Goal: Task Accomplishment & Management: Manage account settings

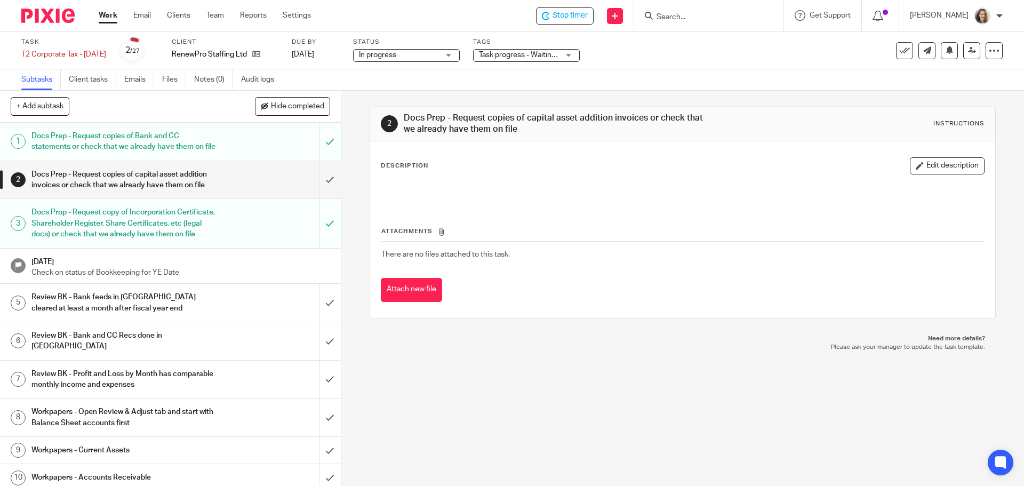
click at [108, 17] on link "Work" at bounding box center [108, 15] width 19 height 11
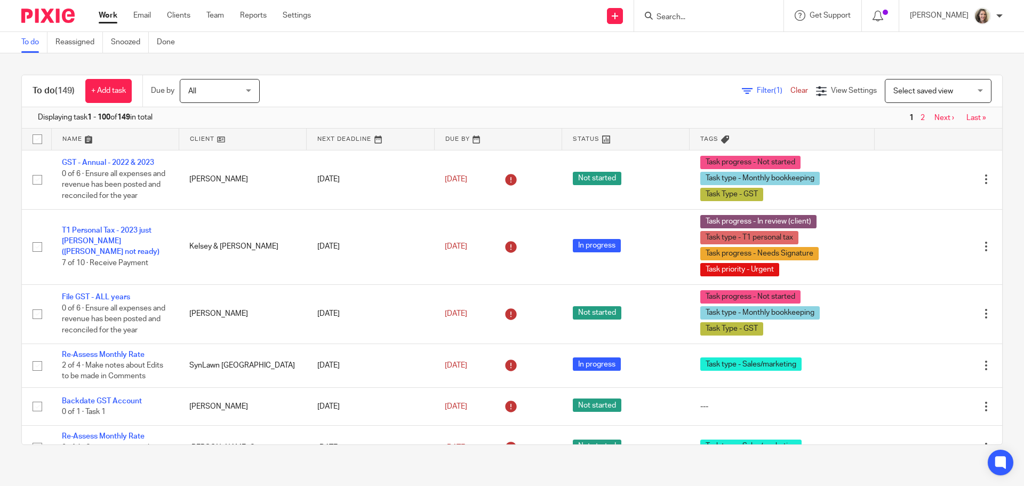
click at [936, 93] on span "Select saved view" at bounding box center [923, 90] width 60 height 7
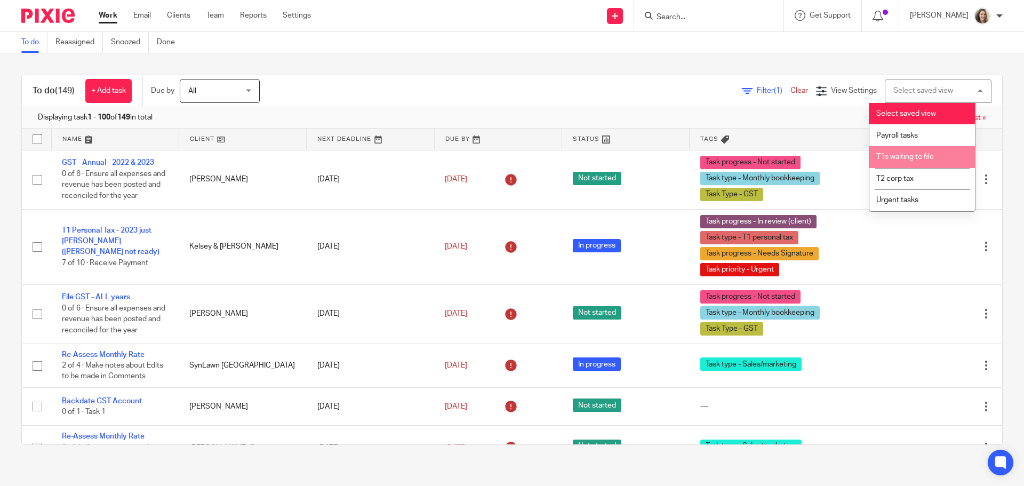
click at [914, 159] on span "T1s waiting to file" at bounding box center [905, 156] width 58 height 7
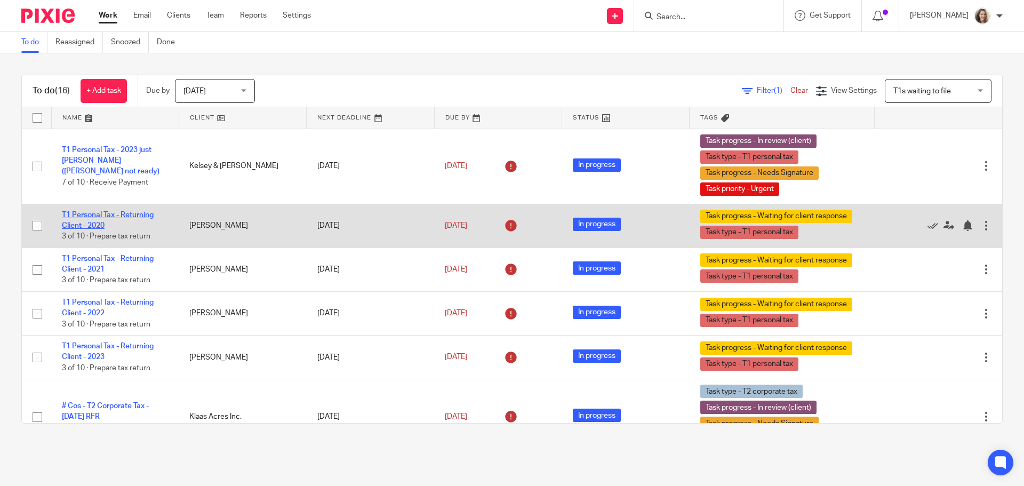
click at [115, 216] on link "T1 Personal Tax - Returning Client - 2020" at bounding box center [108, 220] width 92 height 18
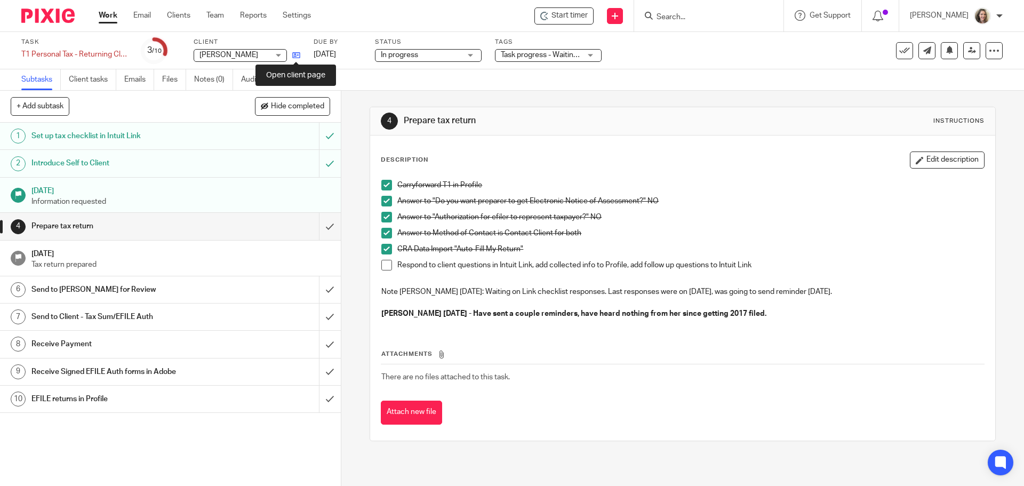
click at [294, 58] on icon at bounding box center [296, 55] width 8 height 8
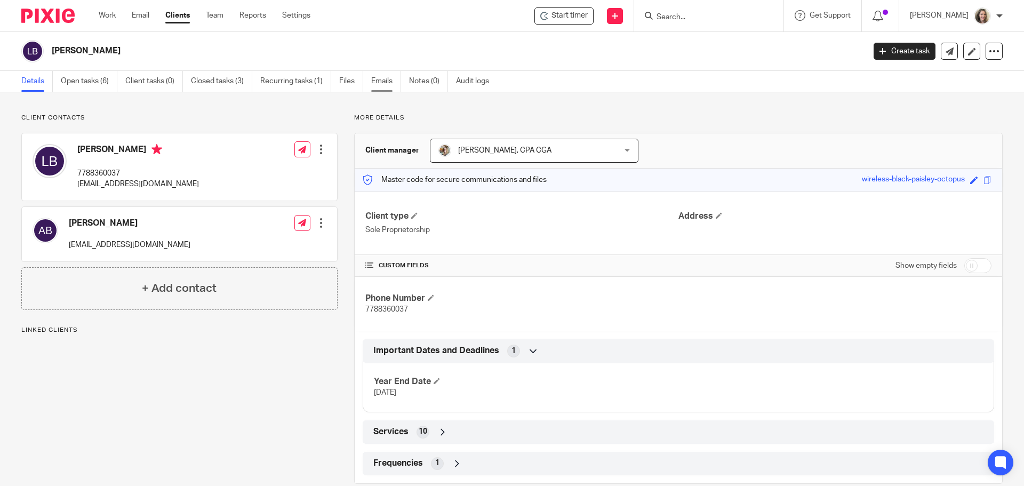
click at [384, 79] on link "Emails" at bounding box center [386, 81] width 30 height 21
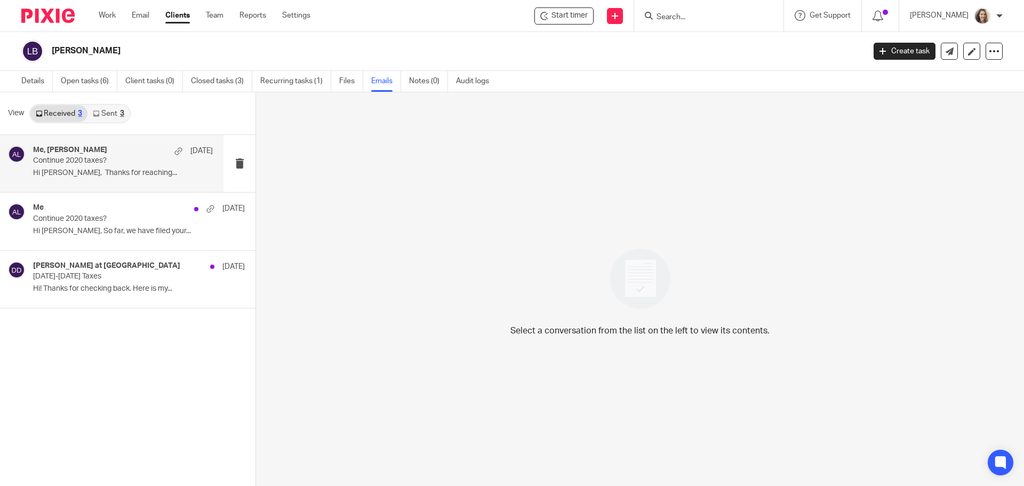
click at [126, 165] on p "Continue 2020 taxes?" at bounding box center [105, 160] width 144 height 9
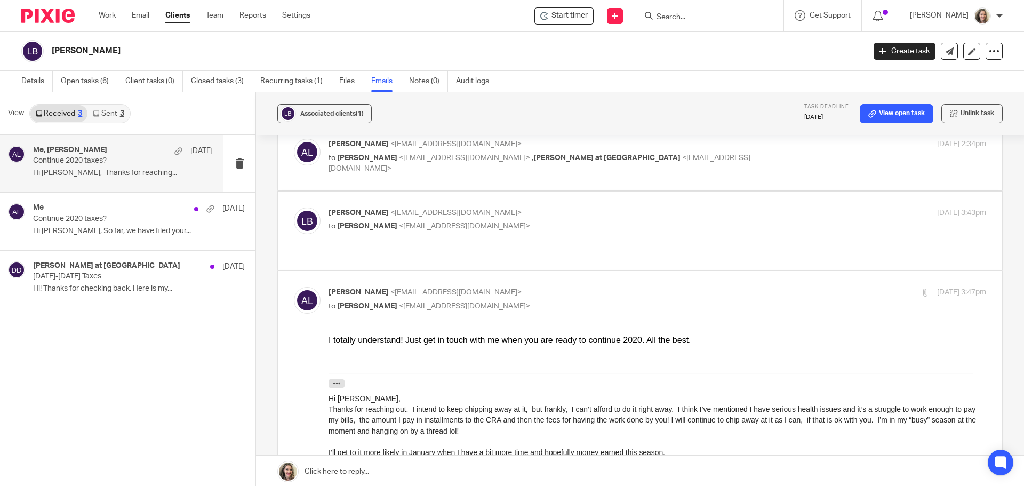
scroll to position [107, 0]
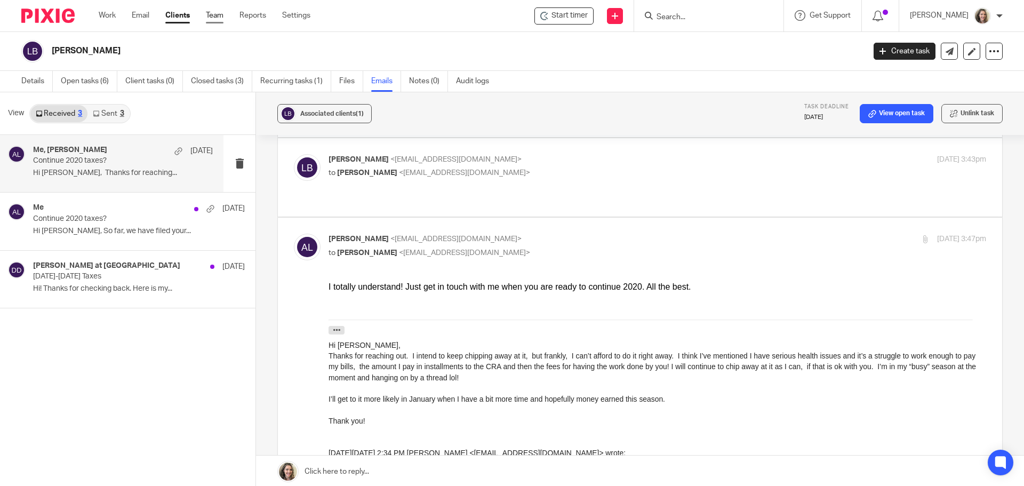
click at [212, 18] on link "Team" at bounding box center [215, 15] width 18 height 11
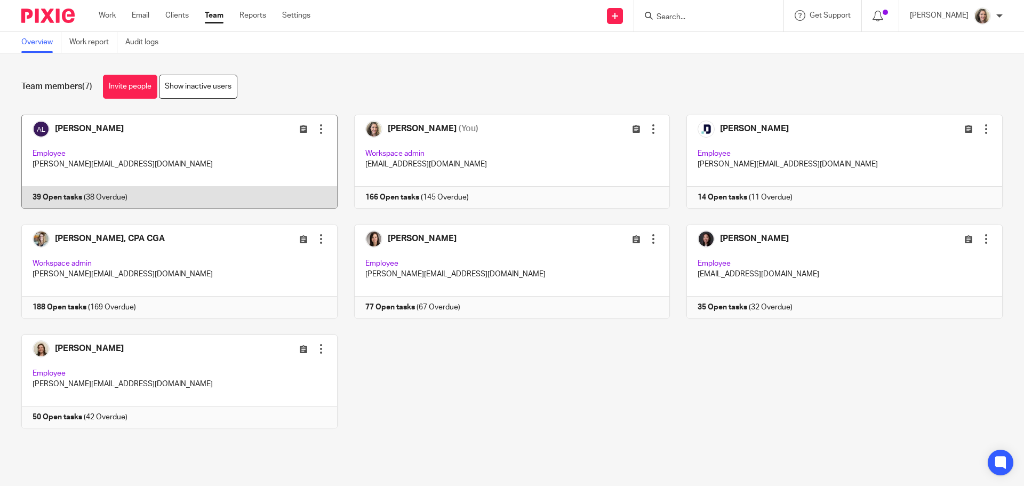
click at [165, 151] on link at bounding box center [171, 162] width 333 height 94
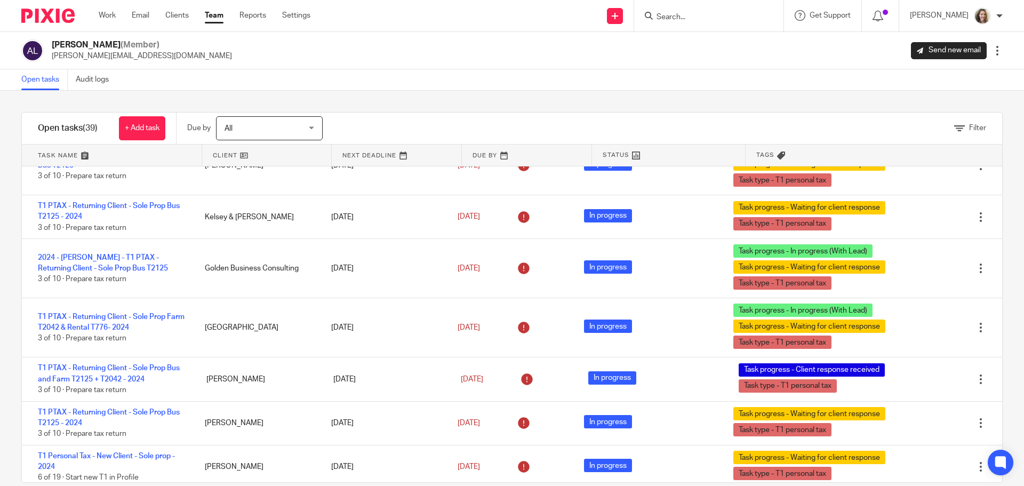
scroll to position [1494, 0]
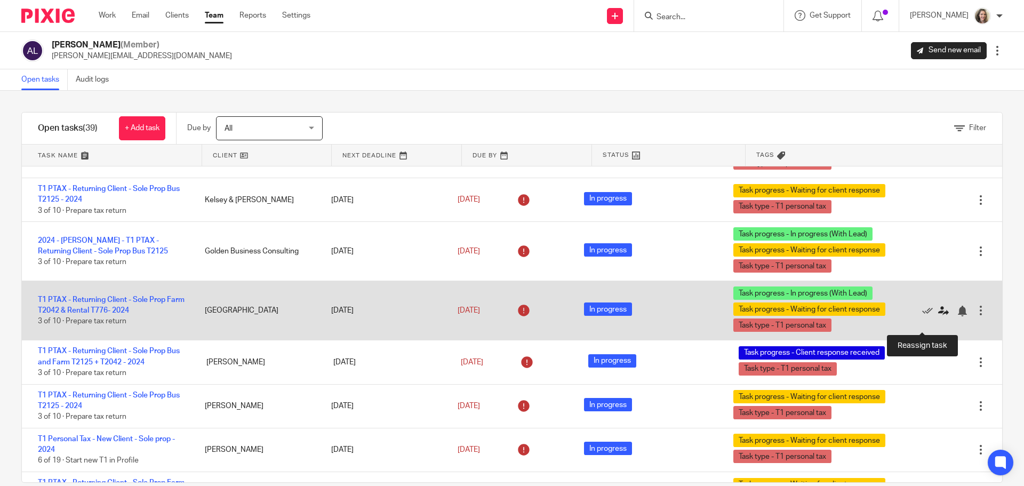
click at [938, 316] on icon at bounding box center [943, 311] width 11 height 11
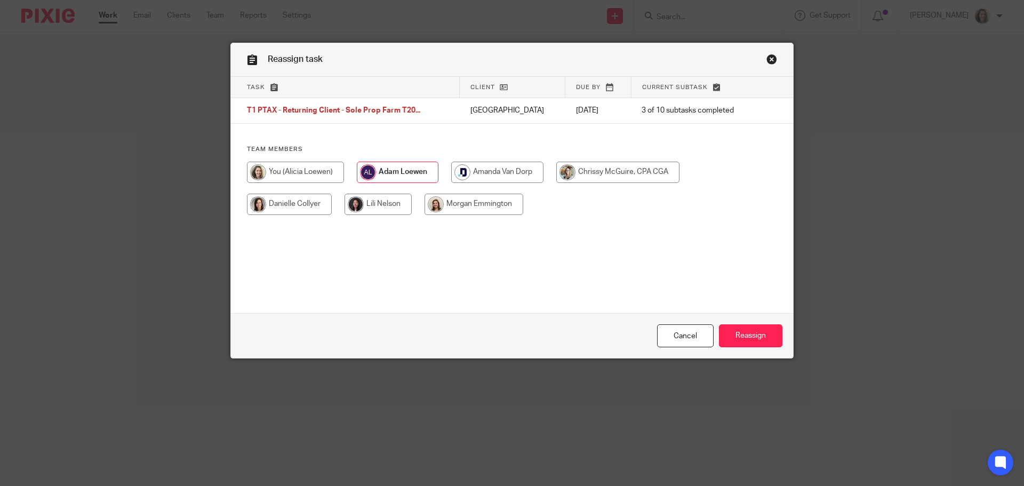
drag, startPoint x: 600, startPoint y: 174, endPoint x: 614, endPoint y: 192, distance: 23.2
click at [600, 173] on input "radio" at bounding box center [617, 172] width 123 height 21
radio input "true"
click at [744, 336] on input "Reassign" at bounding box center [750, 335] width 63 height 23
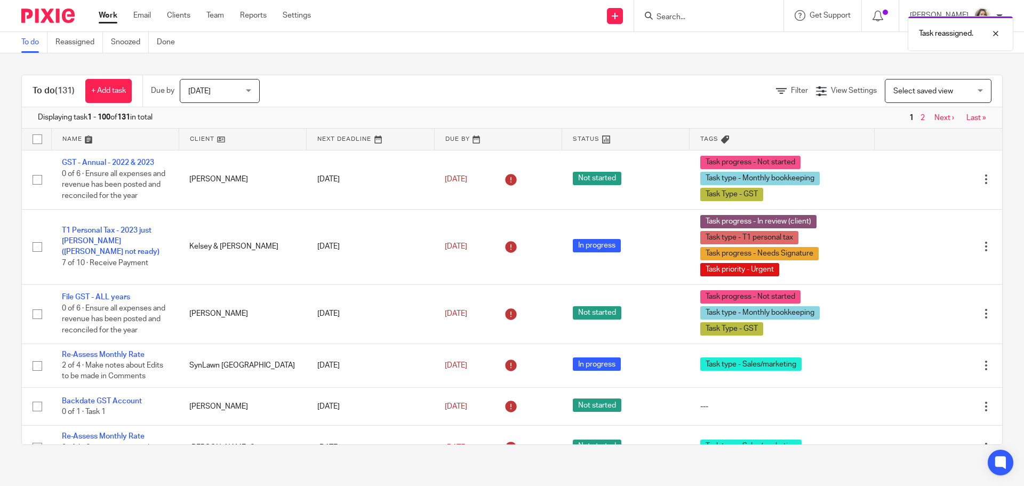
click at [946, 95] on span "Select saved view" at bounding box center [932, 90] width 78 height 22
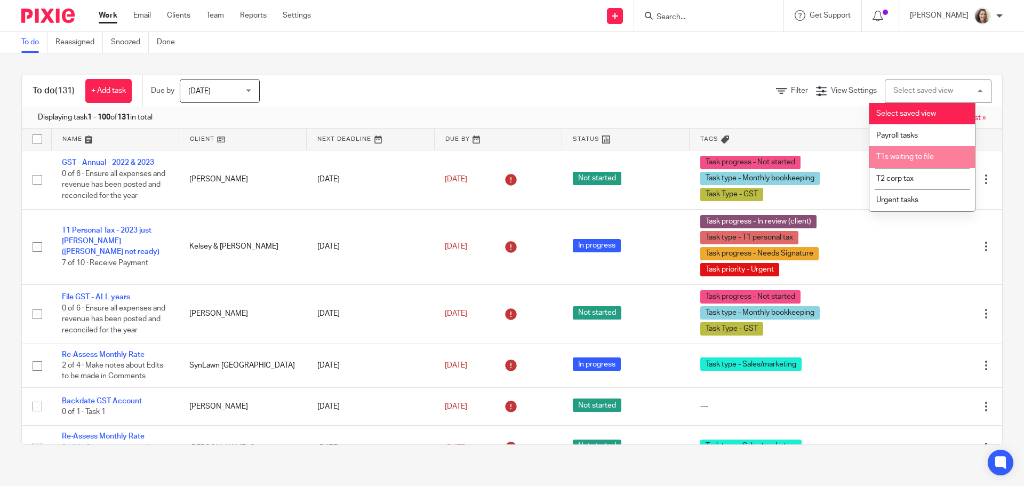
click at [913, 155] on span "T1s waiting to file" at bounding box center [905, 156] width 58 height 7
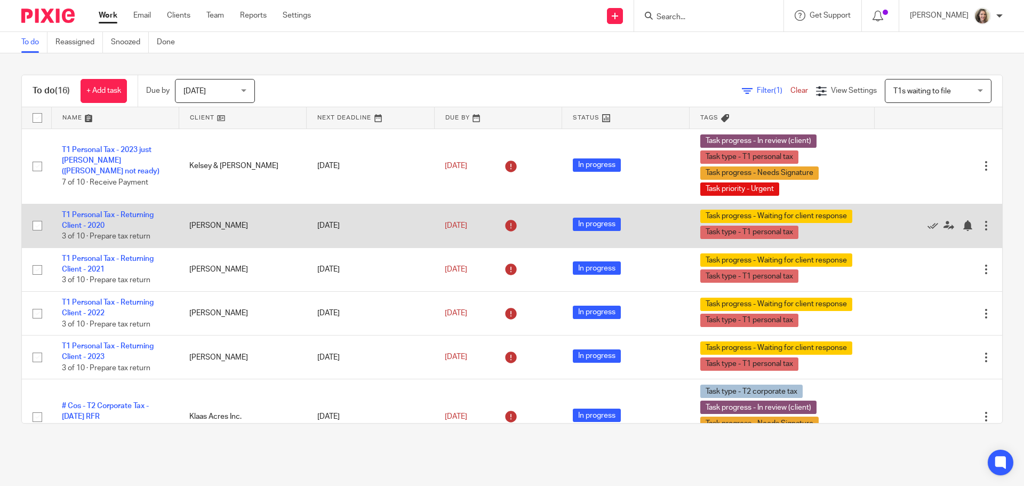
click at [32, 224] on input "checkbox" at bounding box center [37, 225] width 20 height 20
checkbox input "true"
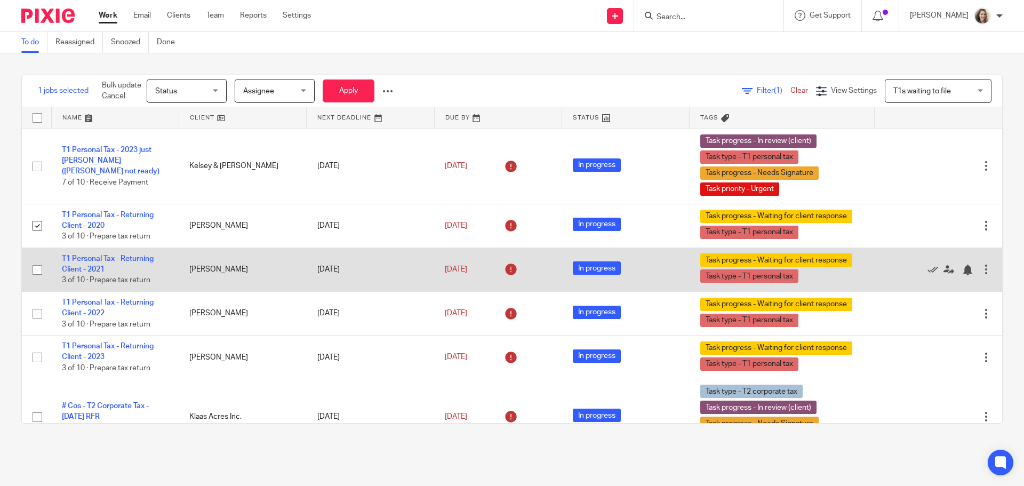
click at [36, 272] on input "checkbox" at bounding box center [37, 270] width 20 height 20
checkbox input "true"
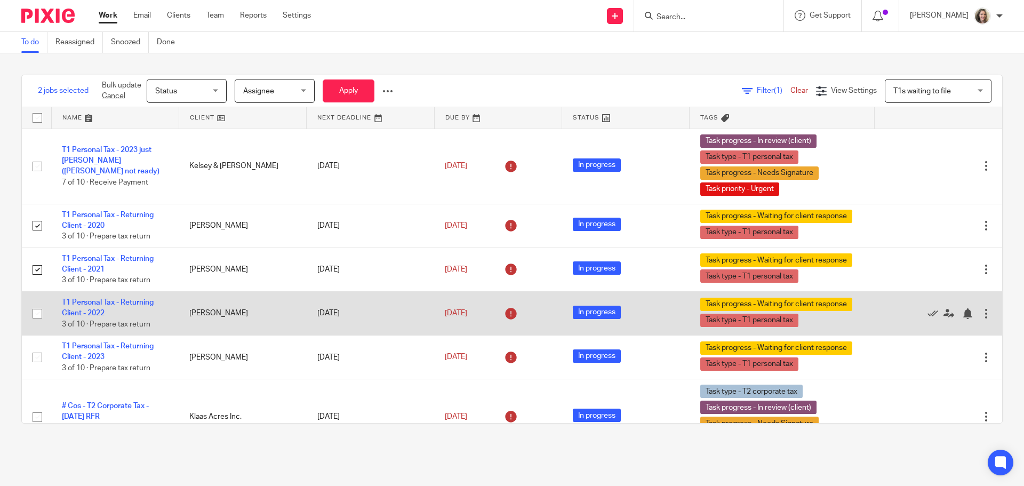
click at [39, 313] on input "checkbox" at bounding box center [37, 314] width 20 height 20
checkbox input "true"
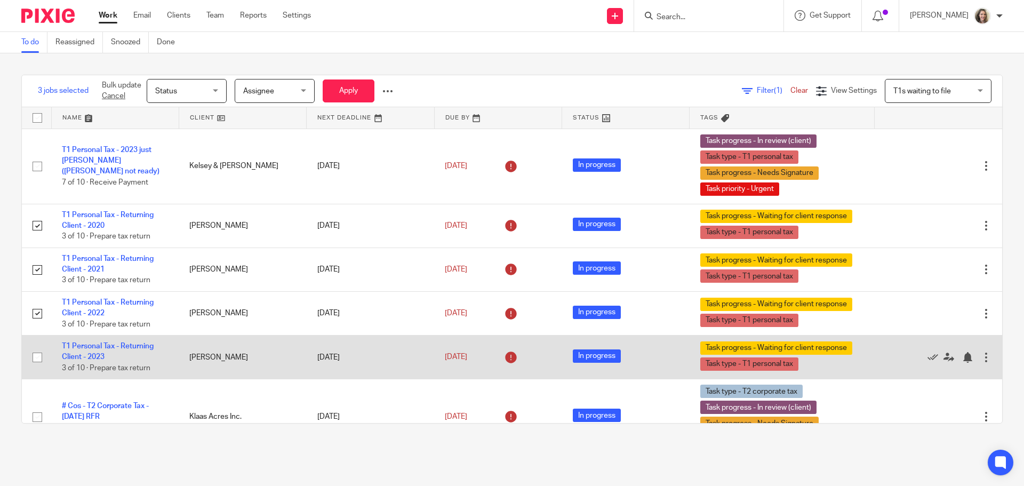
click at [38, 358] on input "checkbox" at bounding box center [37, 357] width 20 height 20
checkbox input "true"
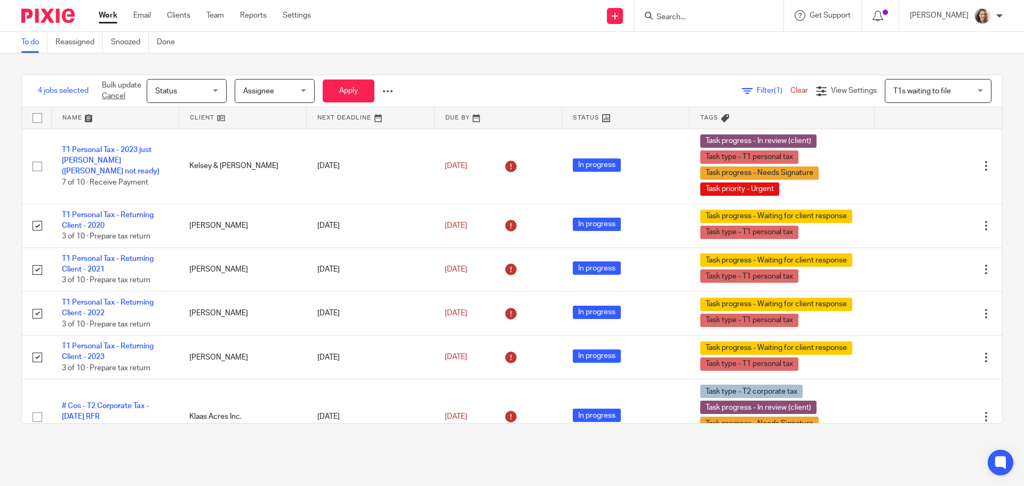
click at [294, 89] on span "Assignee" at bounding box center [271, 90] width 57 height 22
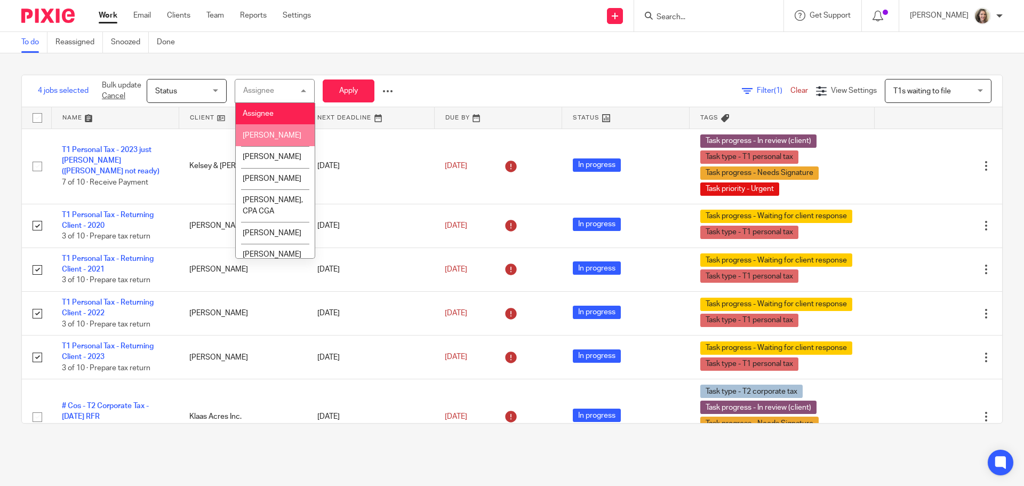
click at [284, 137] on span "[PERSON_NAME]" at bounding box center [272, 135] width 59 height 7
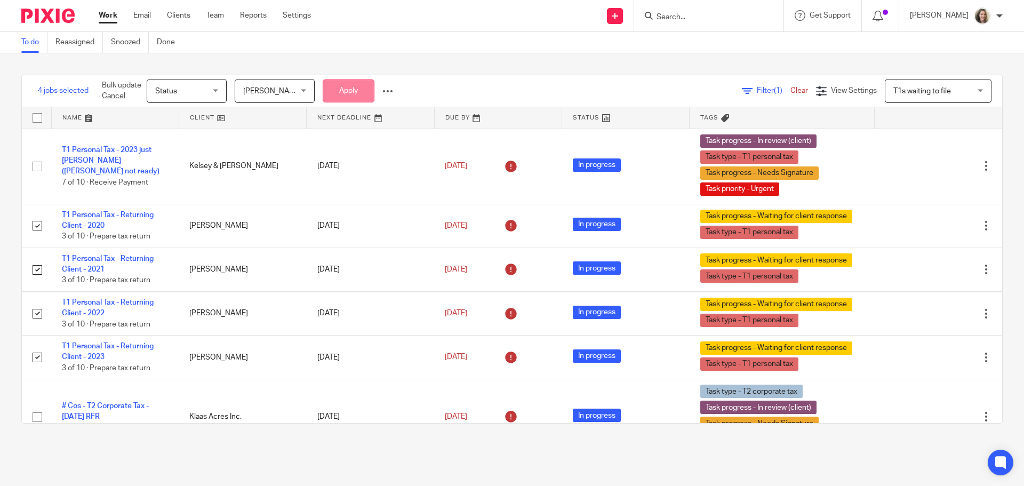
click at [358, 87] on button "Apply" at bounding box center [349, 90] width 52 height 23
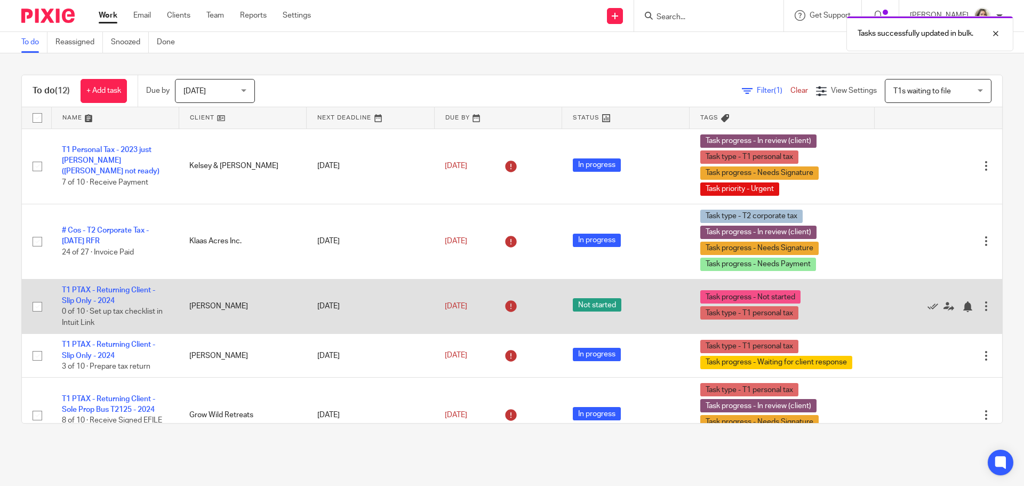
click at [37, 306] on input "checkbox" at bounding box center [37, 307] width 20 height 20
checkbox input "true"
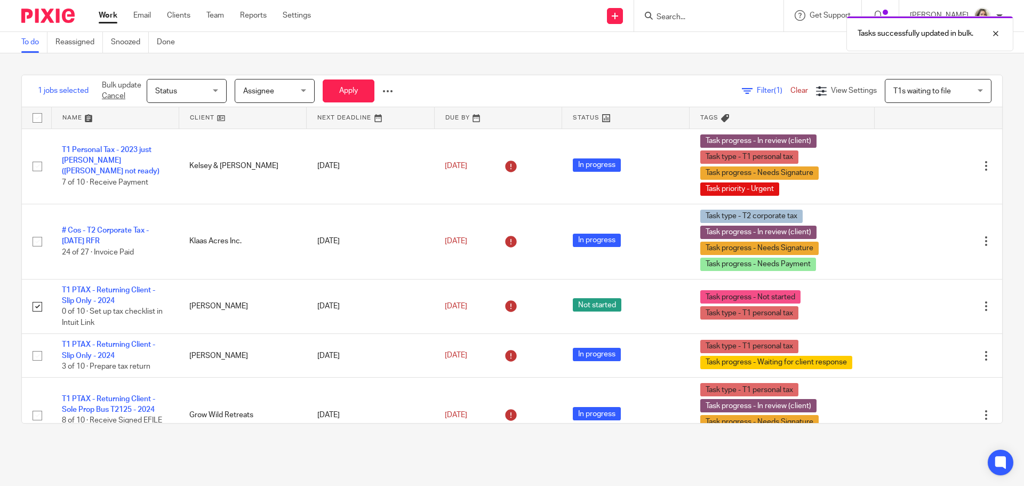
click at [279, 95] on span "Assignee" at bounding box center [271, 90] width 57 height 22
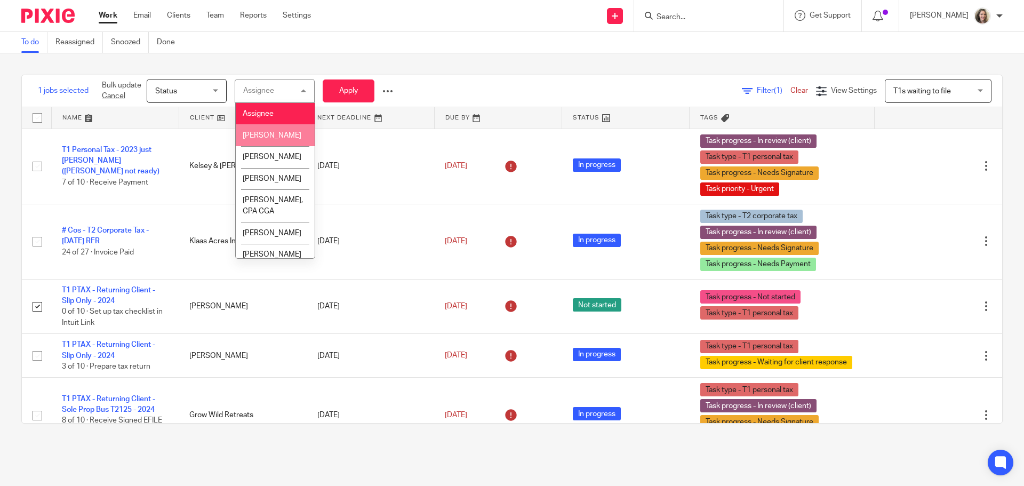
click at [273, 131] on li "[PERSON_NAME]" at bounding box center [275, 135] width 79 height 22
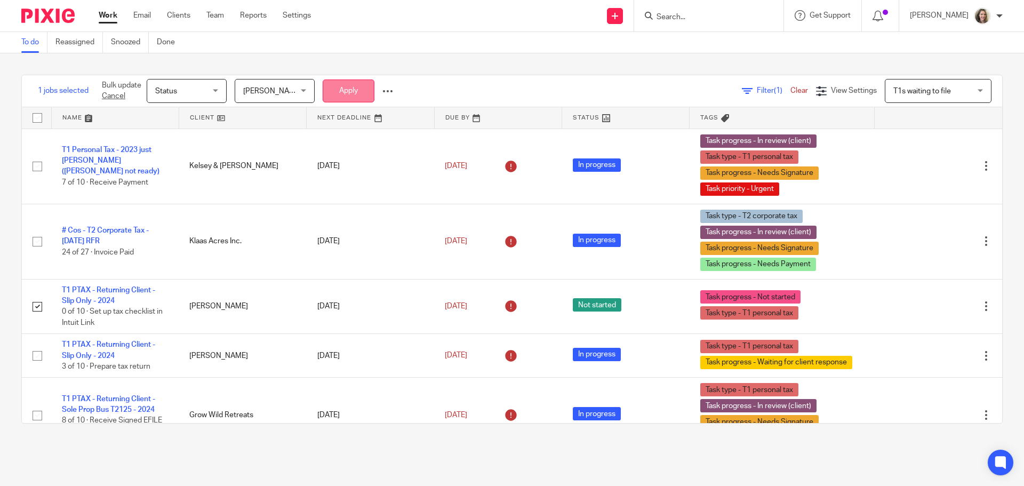
click at [343, 87] on button "Apply" at bounding box center [349, 90] width 52 height 23
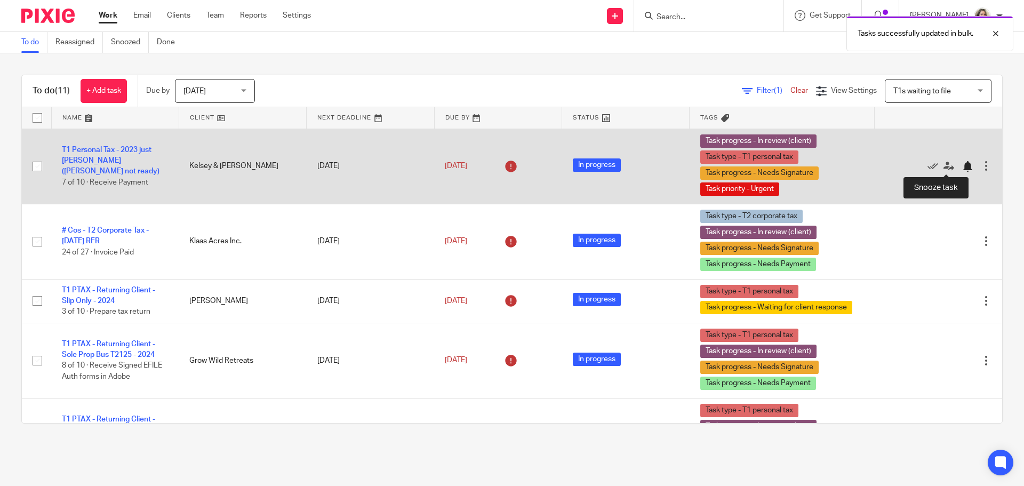
click at [962, 165] on div at bounding box center [967, 166] width 11 height 11
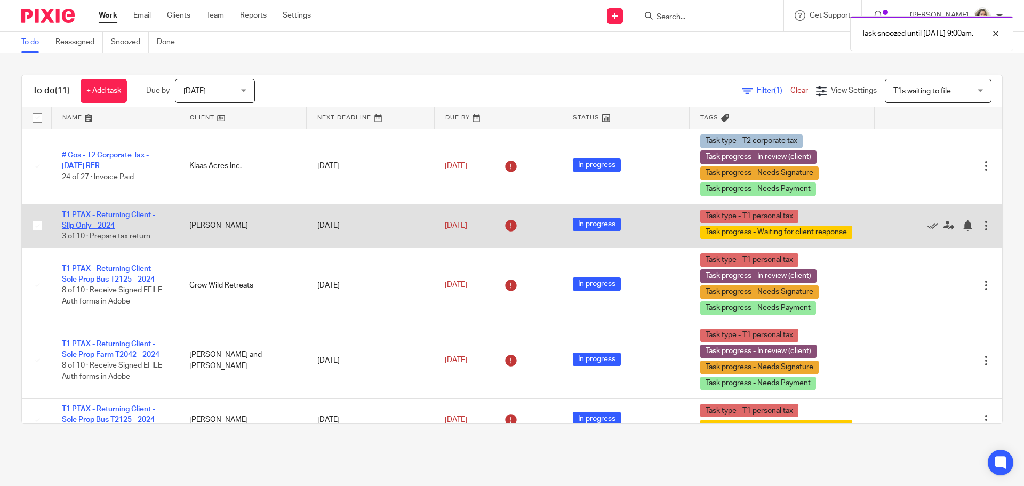
click at [126, 215] on link "T1 PTAX - Returning Client - Slip Only - 2024" at bounding box center [108, 220] width 93 height 18
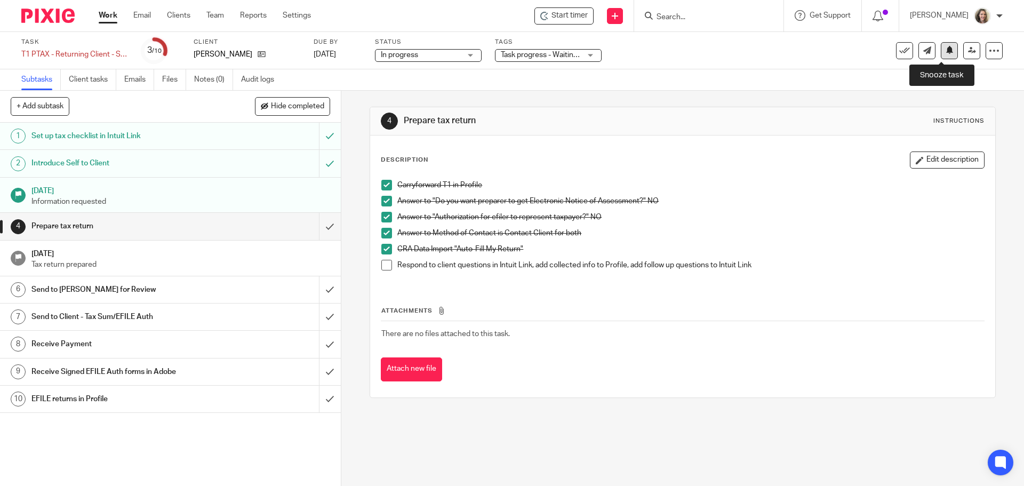
click at [942, 54] on button at bounding box center [949, 50] width 17 height 17
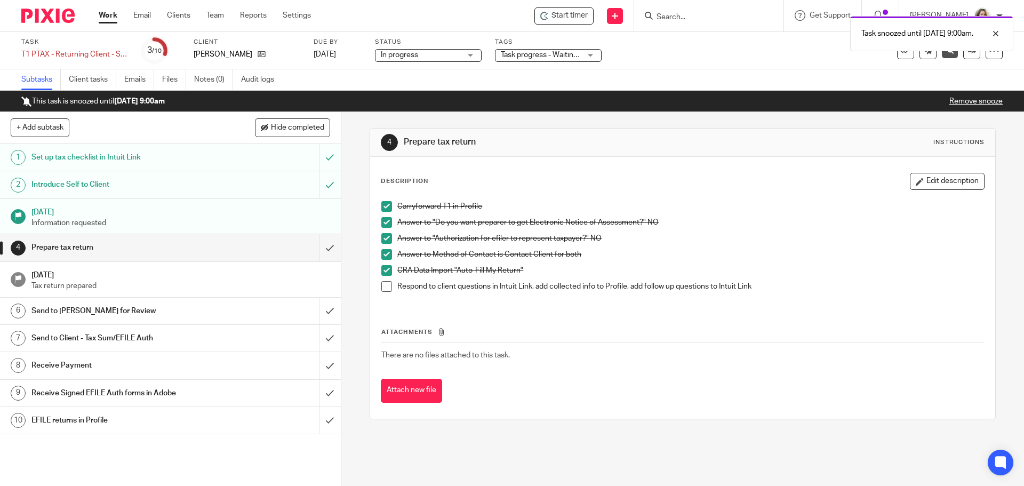
click at [106, 18] on link "Work" at bounding box center [108, 15] width 19 height 11
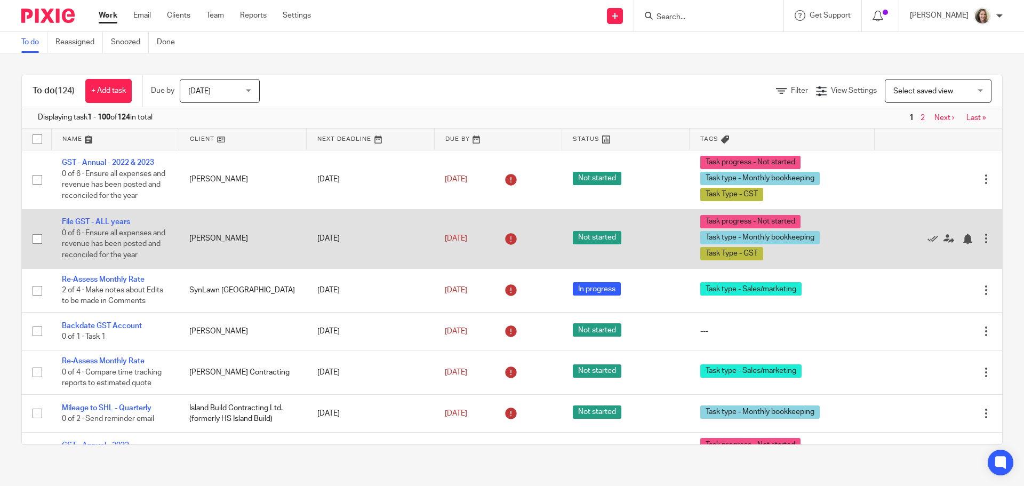
click at [36, 239] on input "checkbox" at bounding box center [37, 239] width 20 height 20
checkbox input "true"
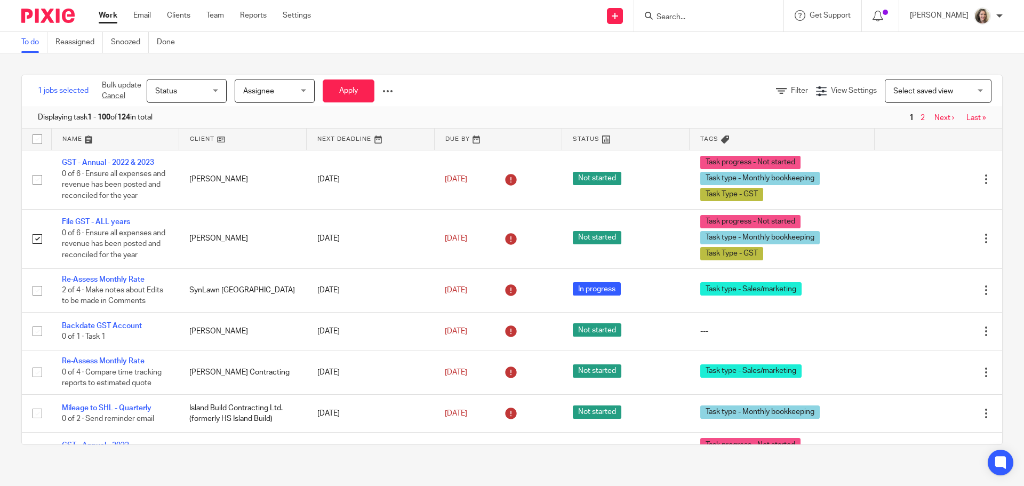
click at [264, 86] on span "Assignee" at bounding box center [271, 90] width 57 height 22
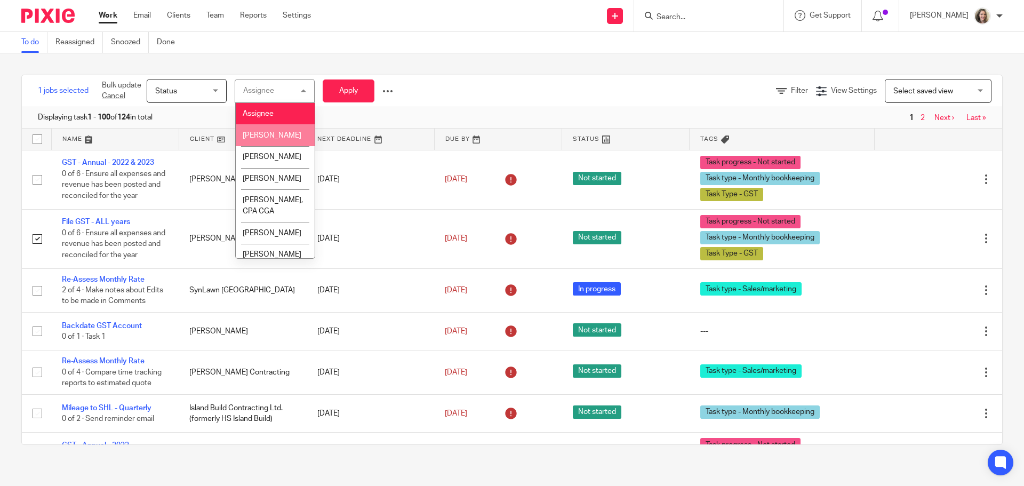
click at [267, 134] on span "Adam Loewen" at bounding box center [272, 135] width 59 height 7
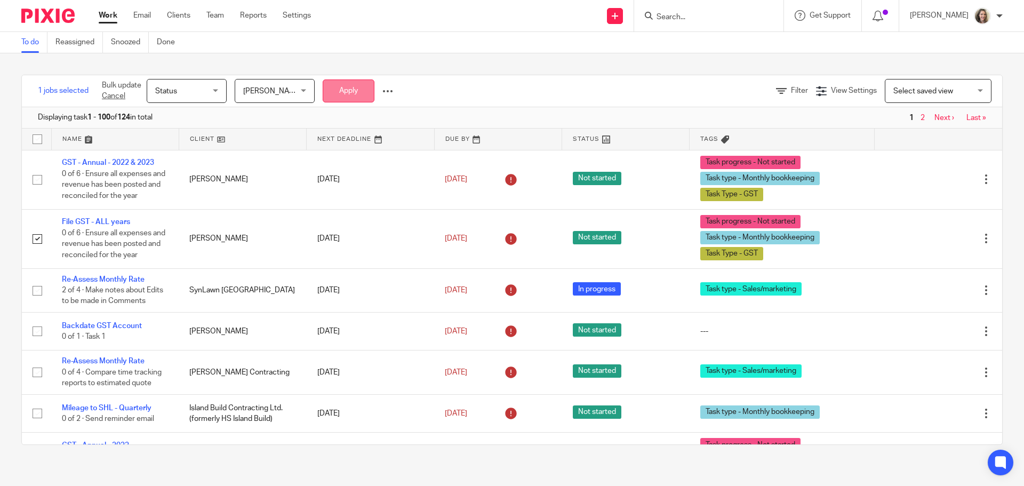
click at [332, 92] on button "Apply" at bounding box center [349, 90] width 52 height 23
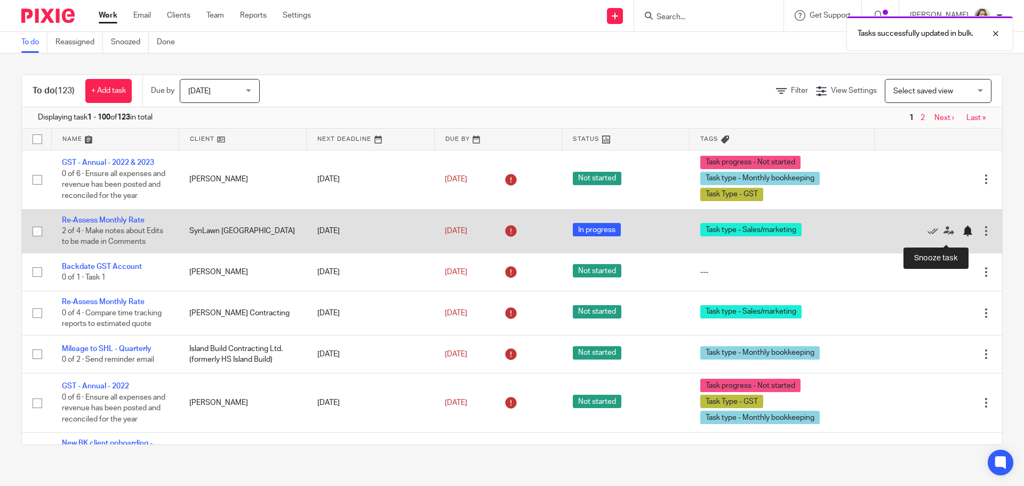
click at [962, 236] on div at bounding box center [967, 231] width 11 height 11
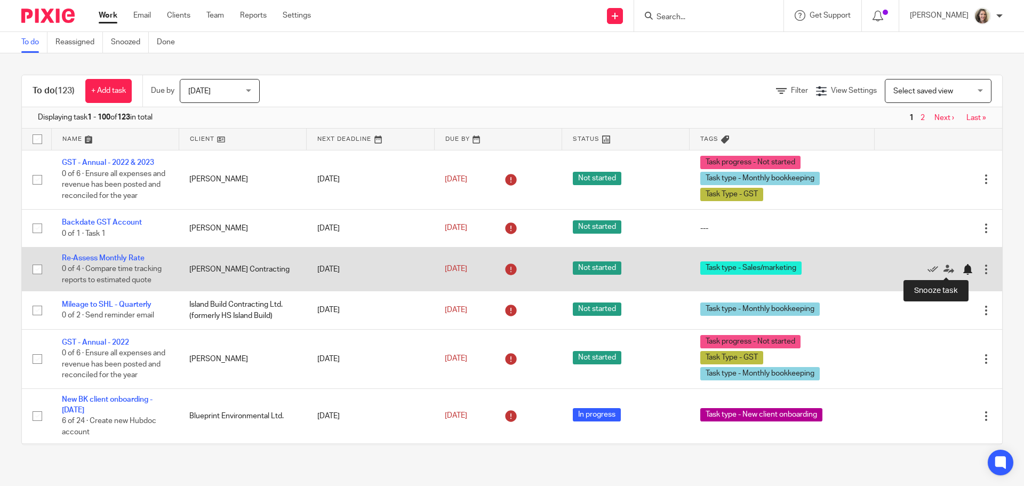
click at [962, 270] on div at bounding box center [967, 269] width 11 height 11
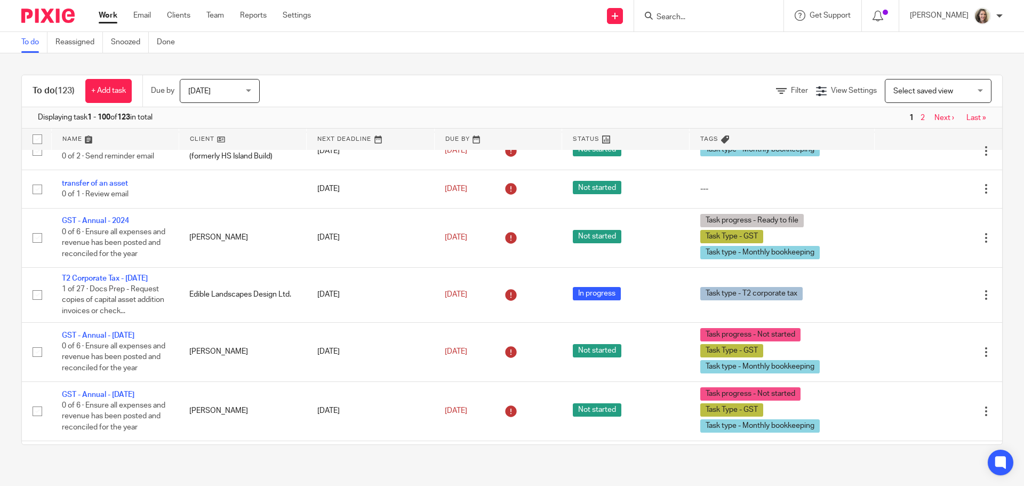
scroll to position [1547, 0]
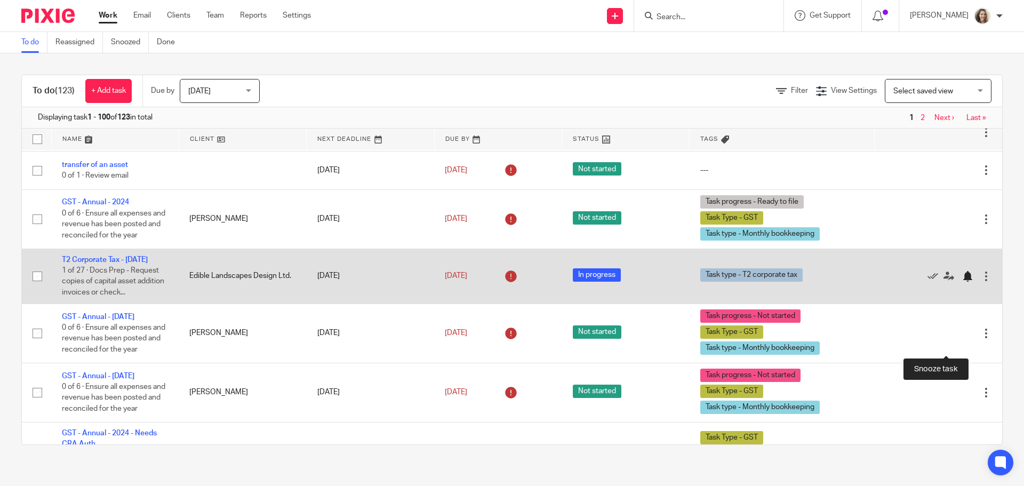
click at [962, 282] on div at bounding box center [967, 276] width 11 height 11
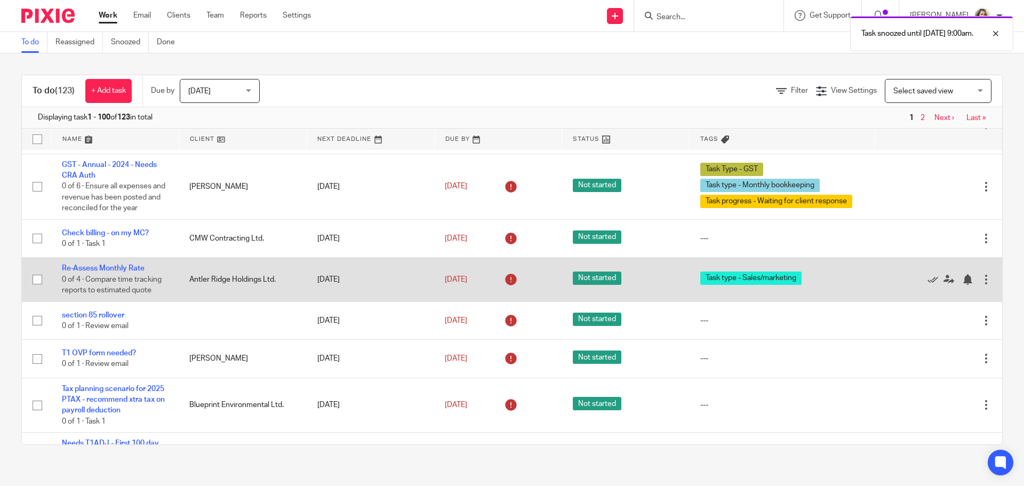
scroll to position [1814, 0]
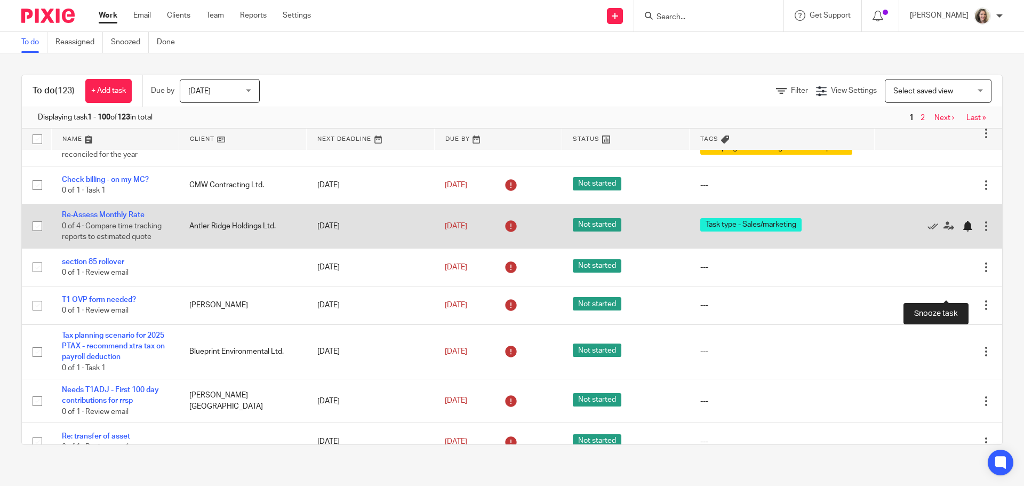
click at [962, 231] on div at bounding box center [967, 226] width 11 height 11
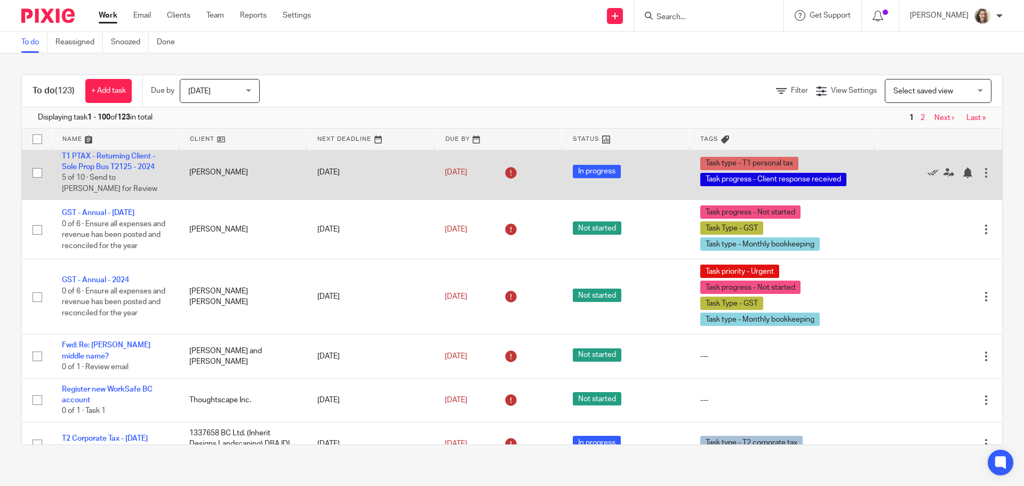
scroll to position [2560, 0]
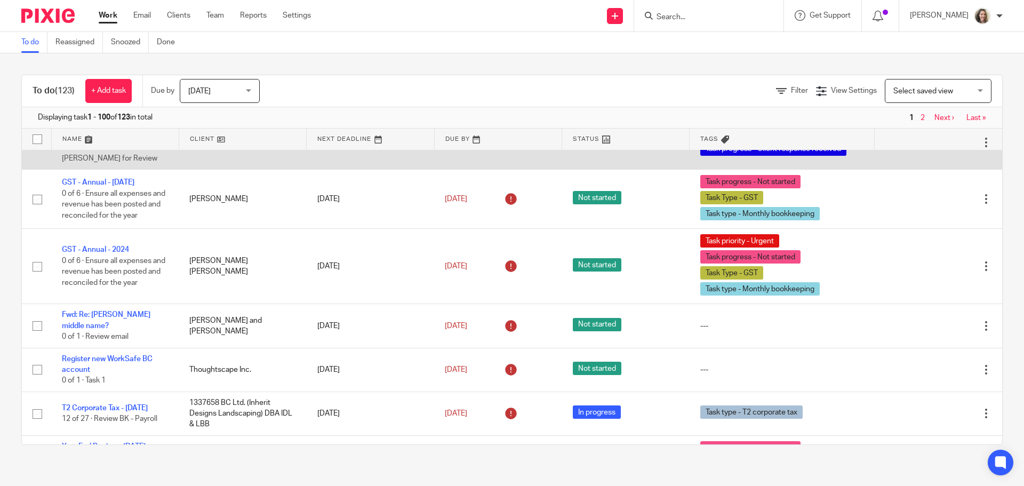
click at [113, 140] on link "T1 PTAX - Returning Client - Sole Prop Bus T2125 - 2024" at bounding box center [108, 131] width 93 height 18
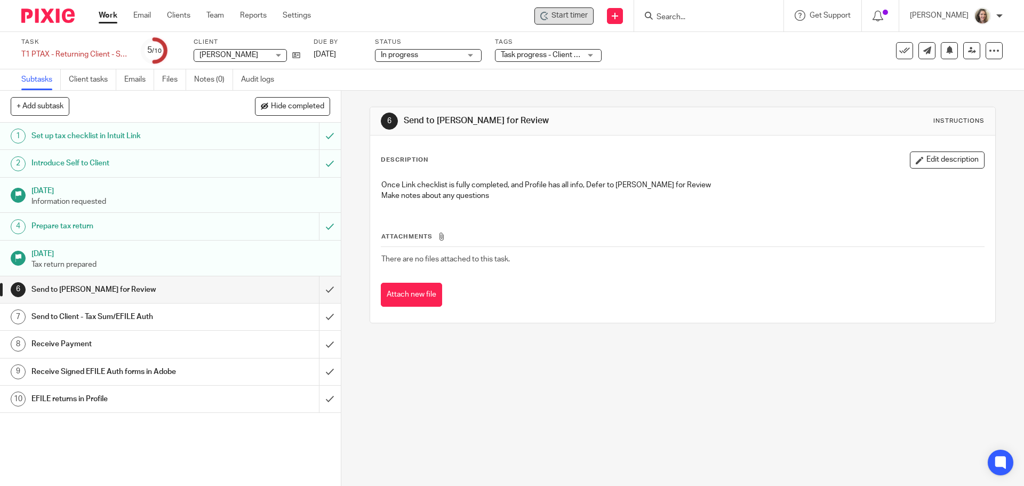
click at [572, 14] on span "Start timer" at bounding box center [570, 15] width 36 height 11
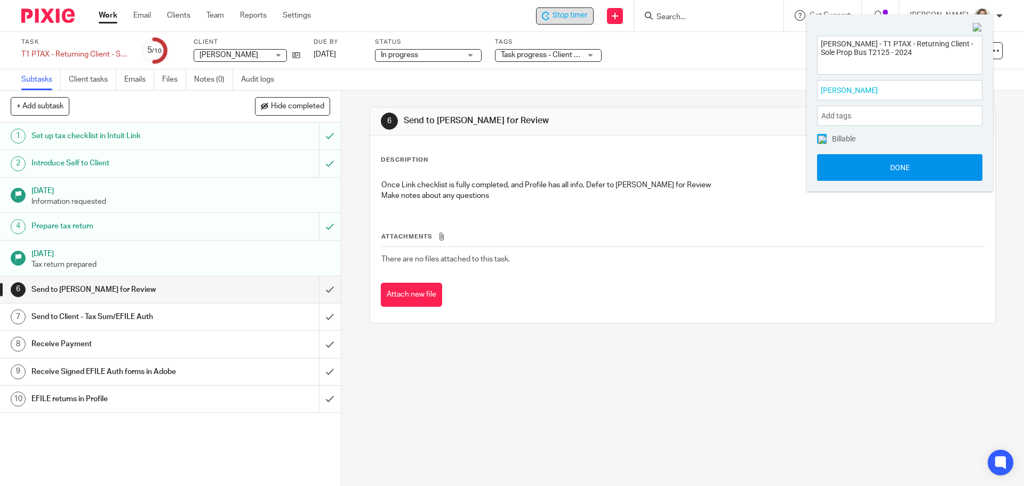
click at [896, 168] on button "Done" at bounding box center [899, 167] width 165 height 27
